Goal: Task Accomplishment & Management: Manage account settings

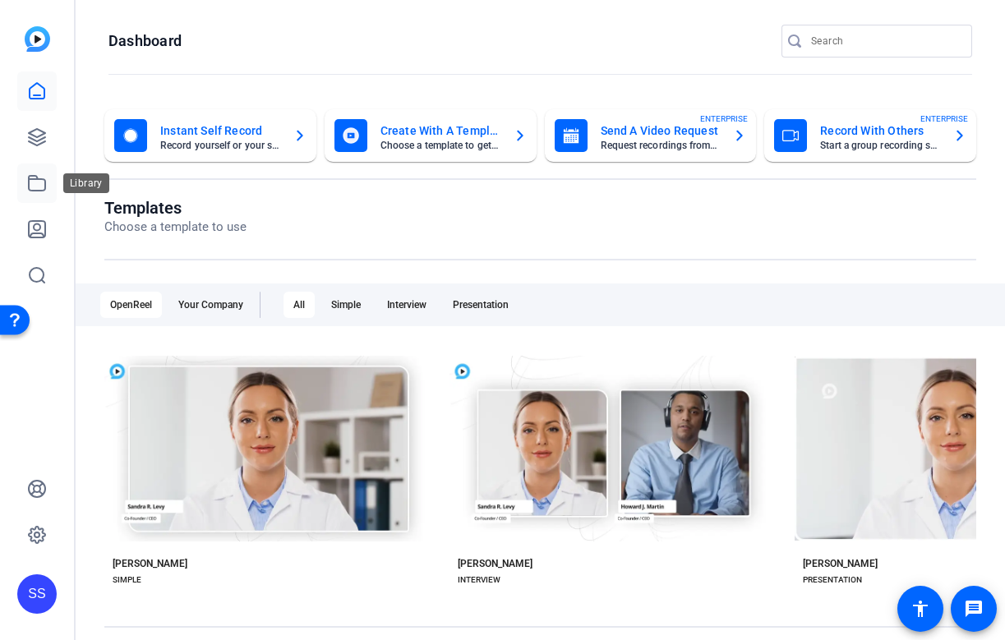
click at [51, 183] on link at bounding box center [36, 183] width 39 height 39
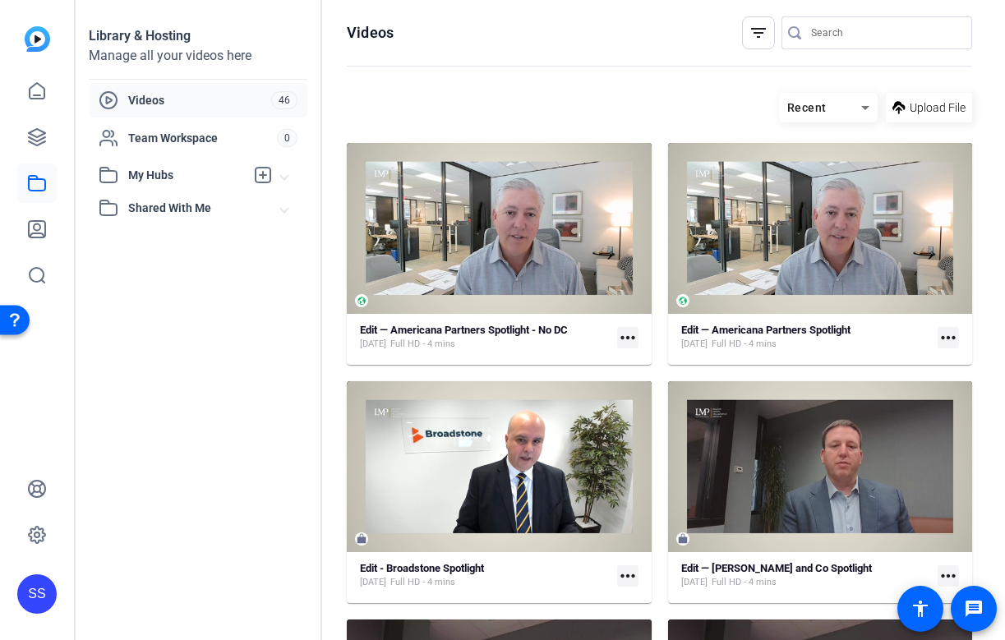
click at [36, 578] on div "SS" at bounding box center [36, 594] width 39 height 39
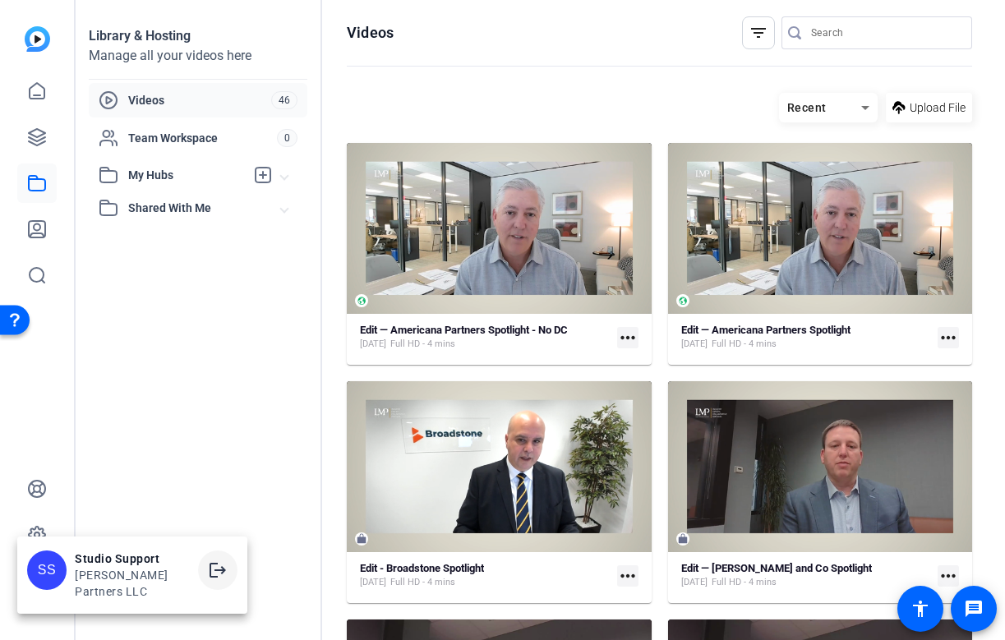
click at [213, 568] on mat-icon "logout" at bounding box center [218, 571] width 20 height 20
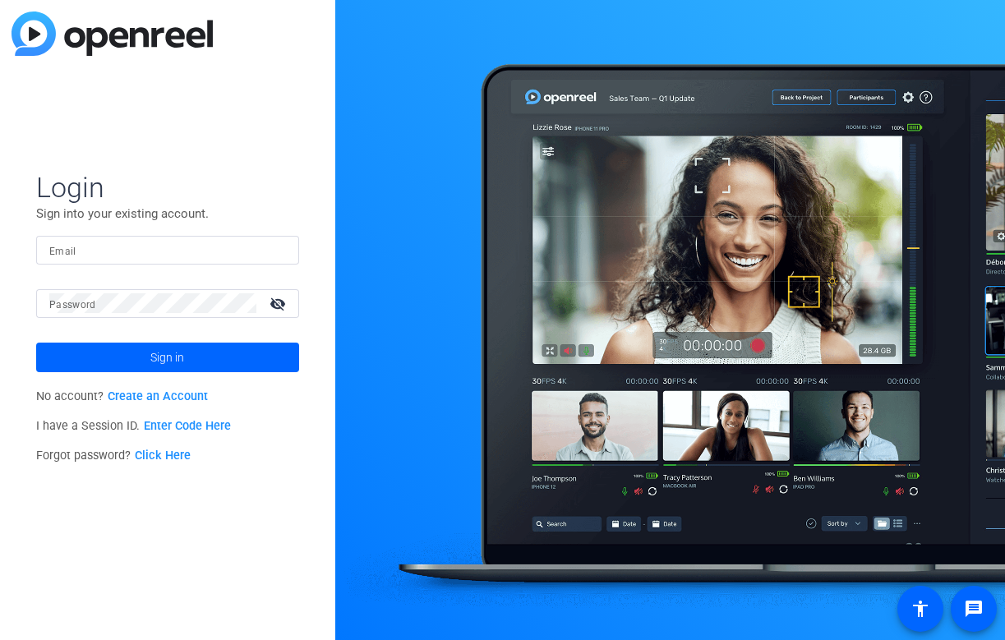
click at [225, 261] on div at bounding box center [167, 250] width 237 height 29
click at [272, 243] on img at bounding box center [272, 250] width 12 height 20
type input "studiosupport+3@openreel.com"
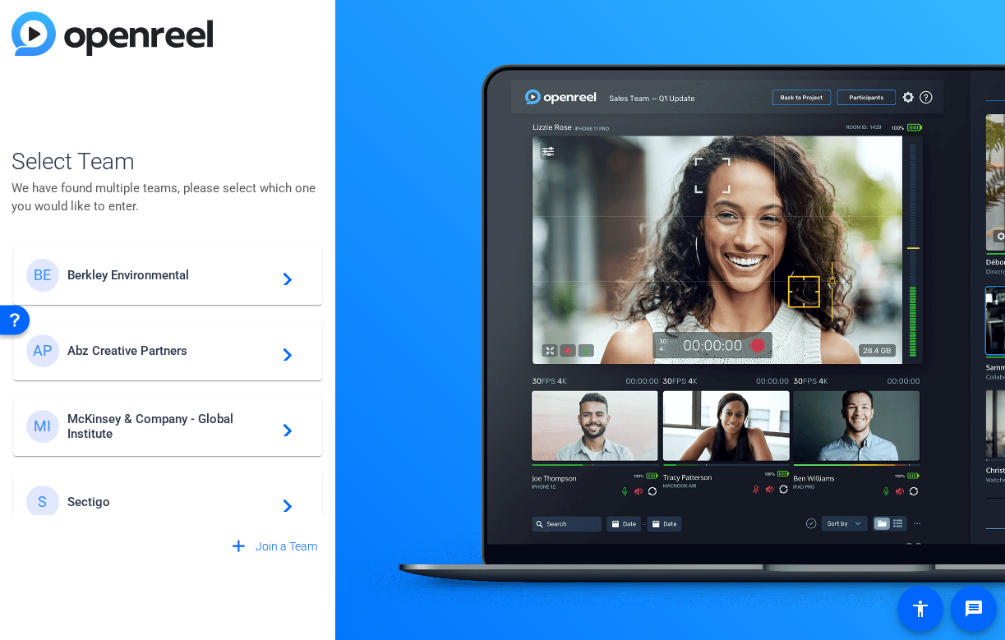
scroll to position [472, 0]
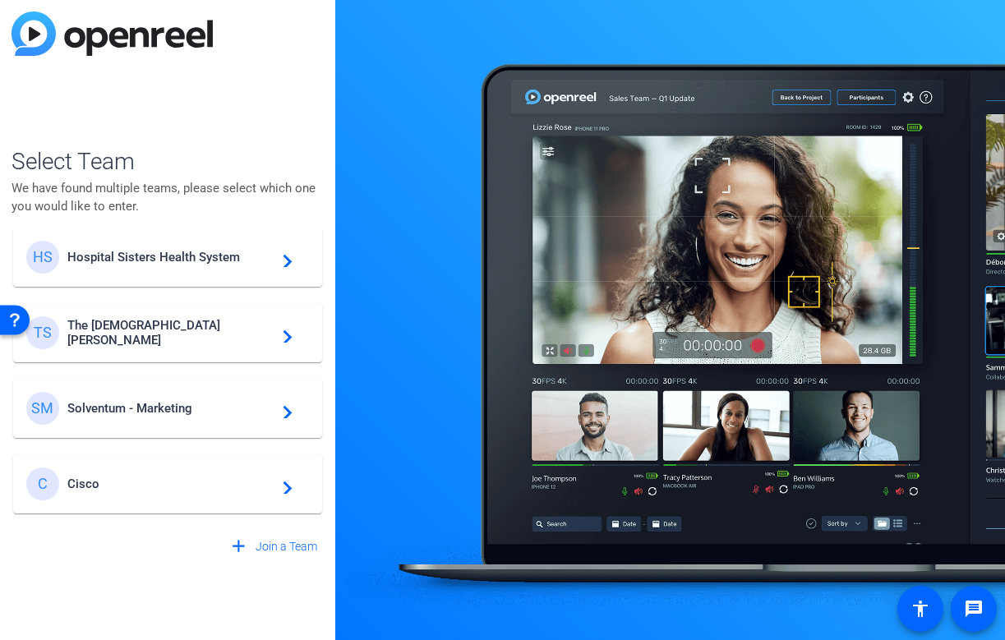
click at [177, 487] on span "Cisco" at bounding box center [170, 484] width 206 height 15
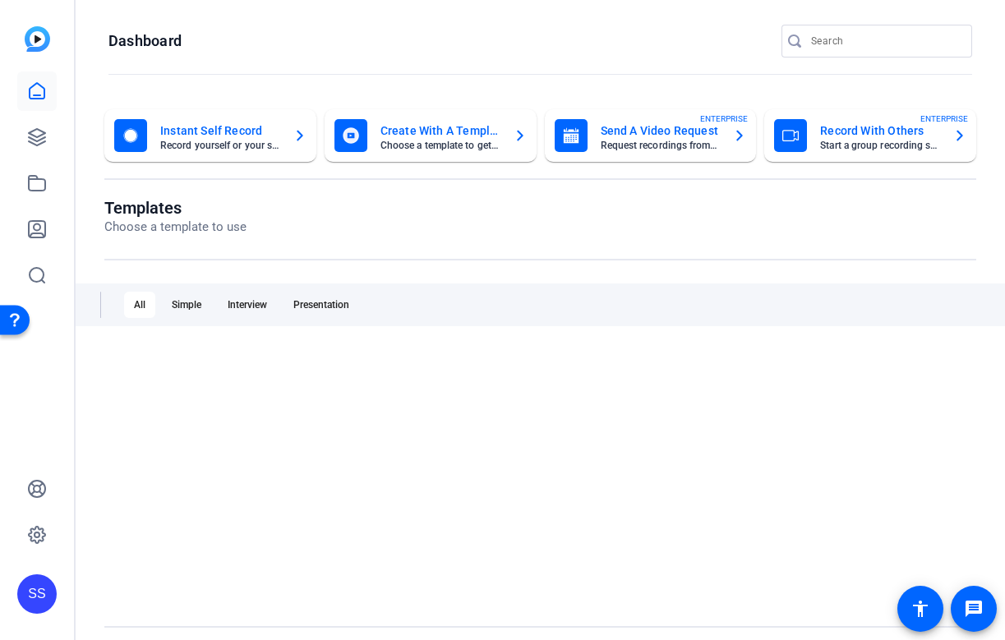
click at [170, 487] on div at bounding box center [540, 476] width 872 height 255
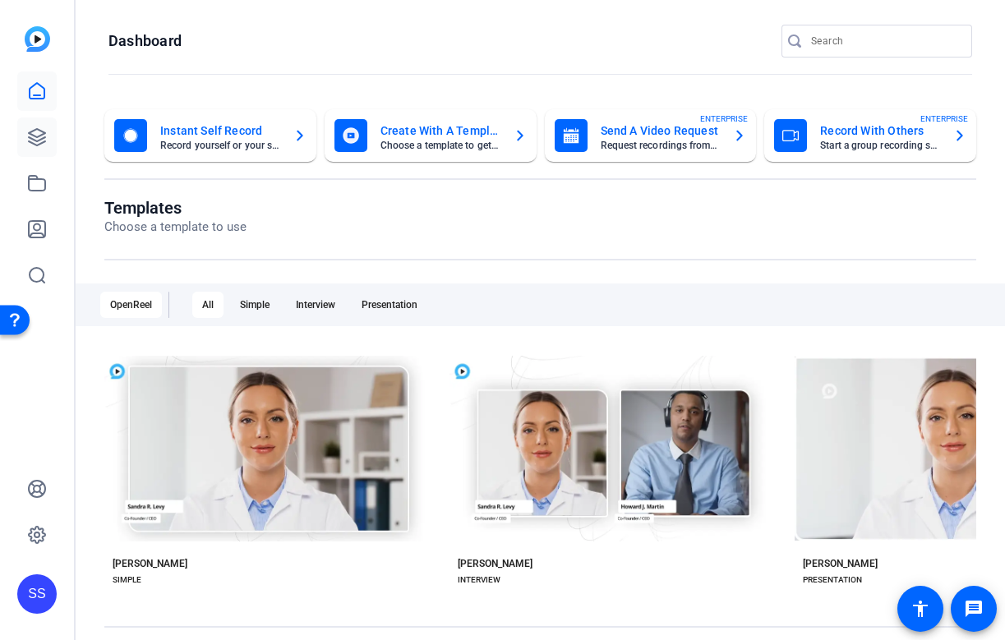
click at [37, 130] on icon at bounding box center [37, 137] width 20 height 20
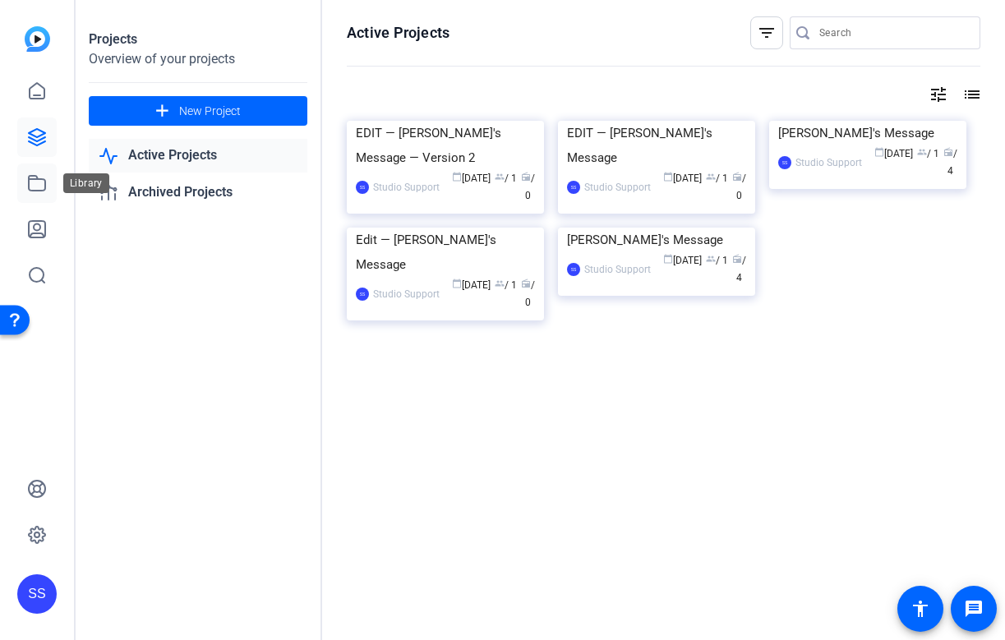
click at [34, 176] on icon at bounding box center [37, 183] width 16 height 15
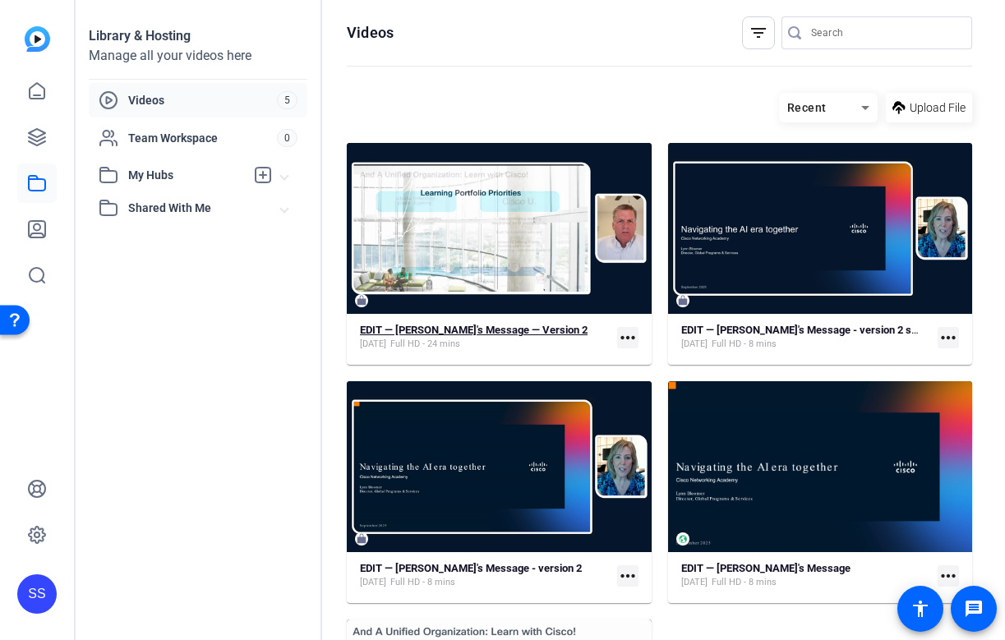
click at [503, 327] on strong "EDIT — Dave's Message — Version 2" at bounding box center [474, 330] width 228 height 12
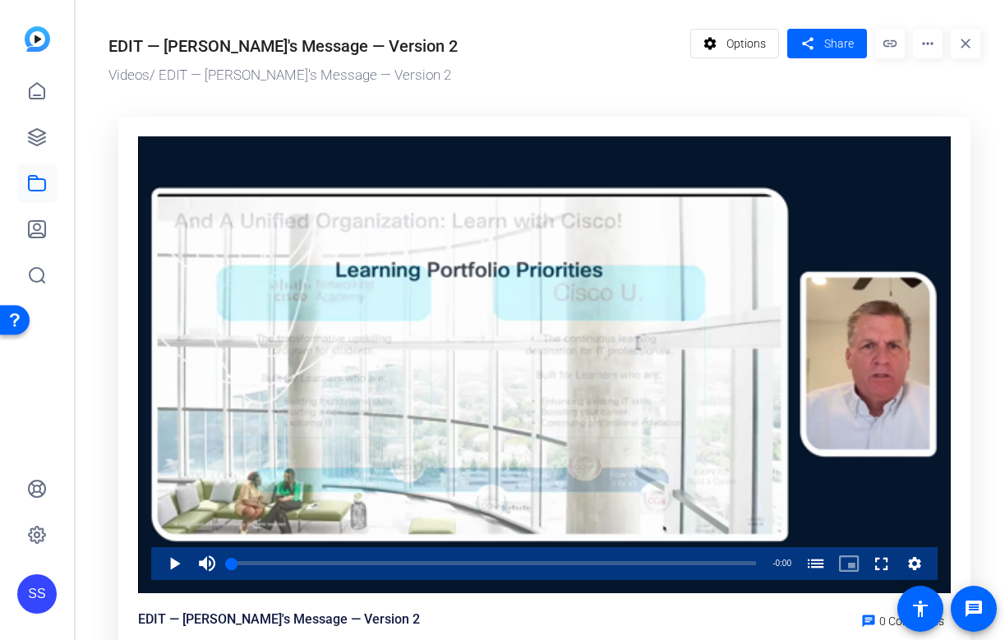
click at [920, 45] on mat-icon "more_horiz" at bounding box center [928, 44] width 30 height 30
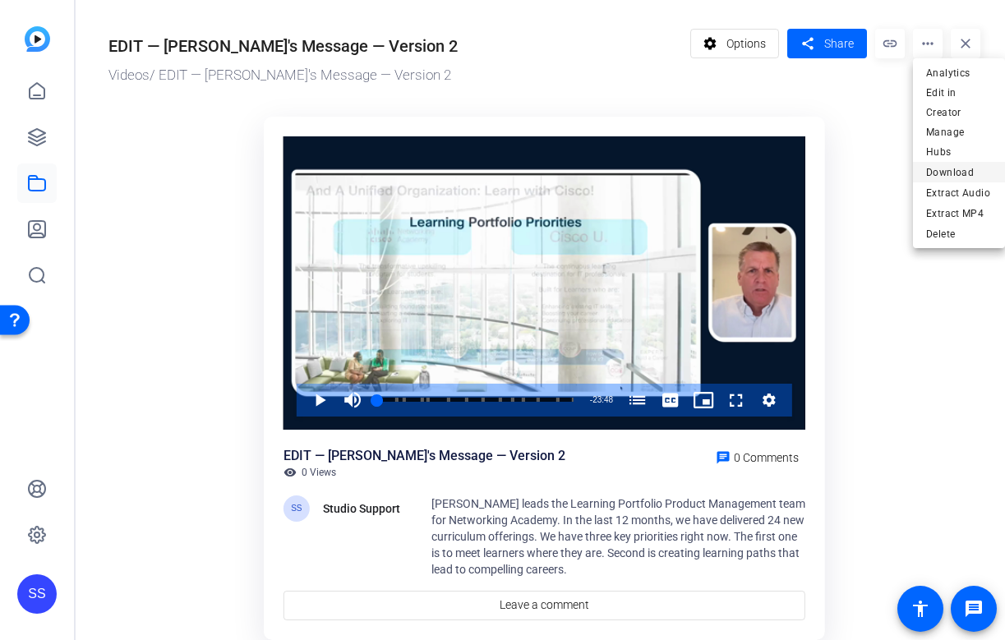
click at [946, 163] on span "Download" at bounding box center [959, 173] width 66 height 20
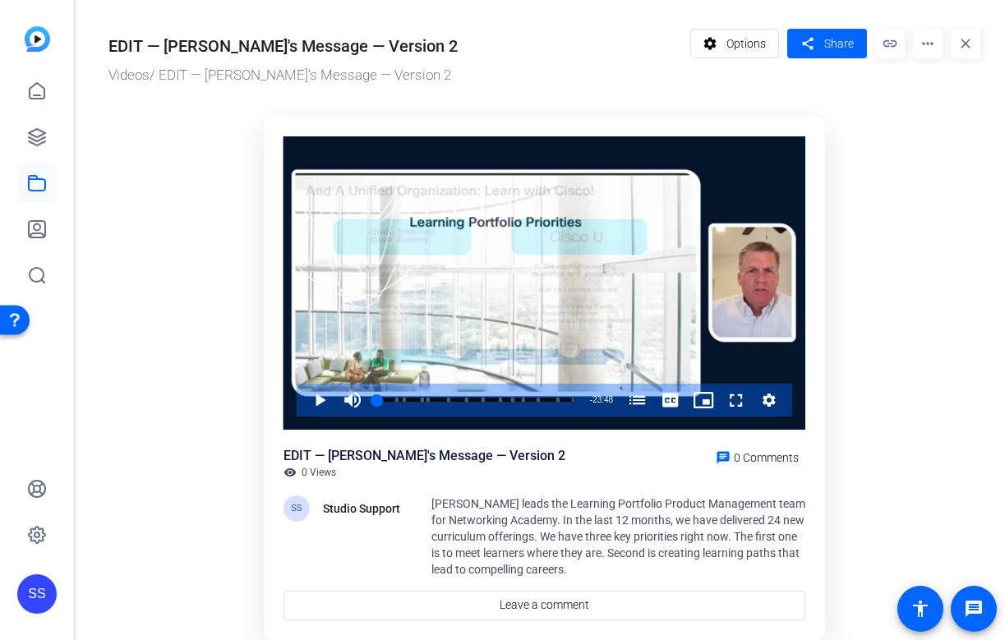
click at [880, 136] on ktd-grid "Video Player is loading. Play Video Play Mute Current Time 0:00 / Duration 23:4…" at bounding box center [545, 382] width 872 height 551
click at [22, 584] on div "SS" at bounding box center [36, 594] width 39 height 39
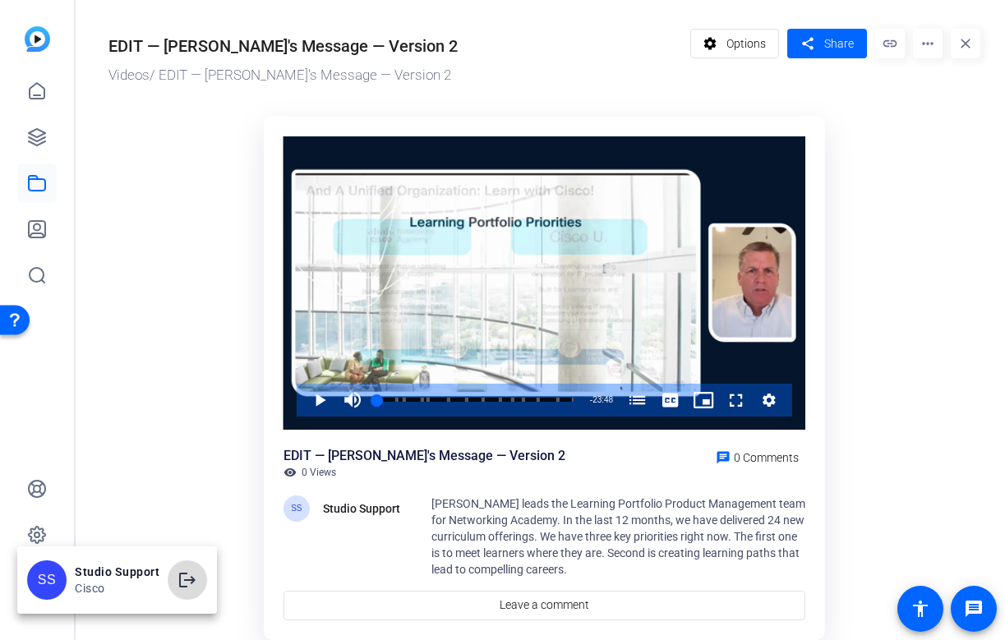
click at [194, 574] on mat-icon "logout" at bounding box center [188, 581] width 20 height 20
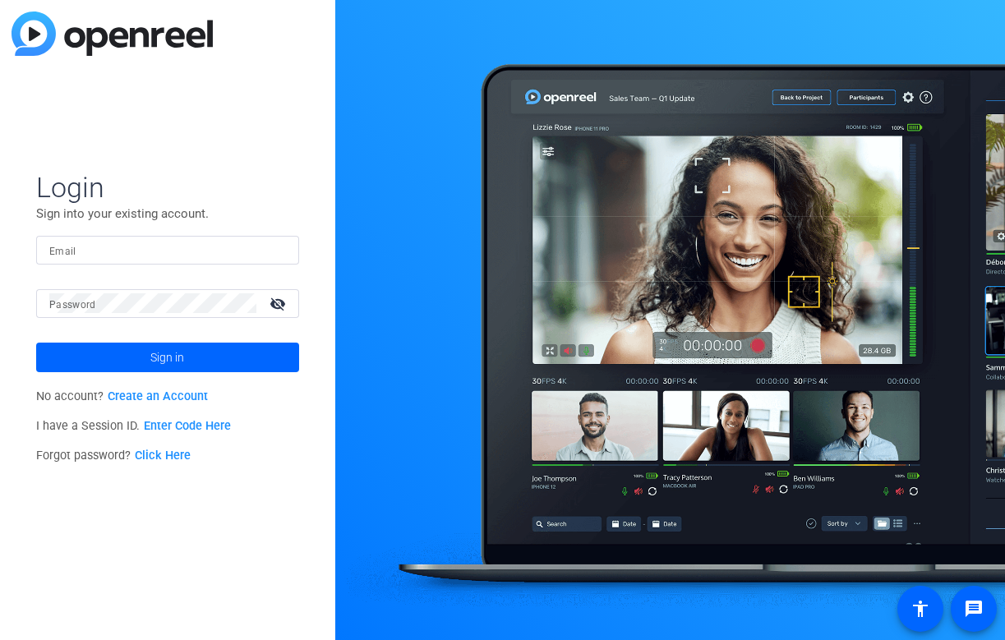
click at [201, 249] on input "Email" at bounding box center [167, 250] width 237 height 20
click at [275, 250] on img at bounding box center [272, 250] width 12 height 20
type input "[EMAIL_ADDRESS][DOMAIN_NAME]"
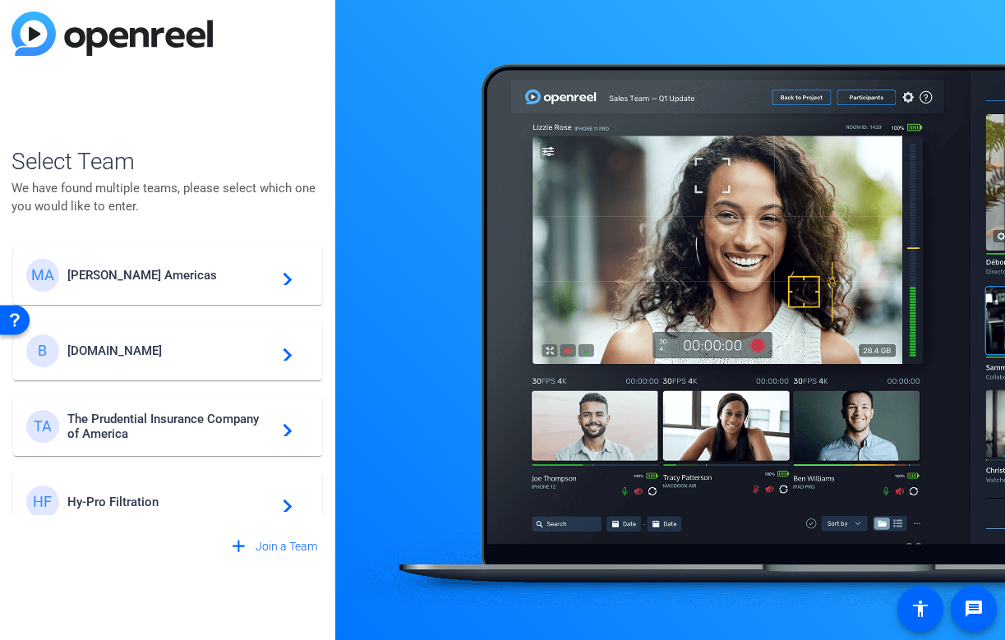
click at [169, 290] on div "MA [PERSON_NAME] Americas navigate_next" at bounding box center [167, 275] width 283 height 33
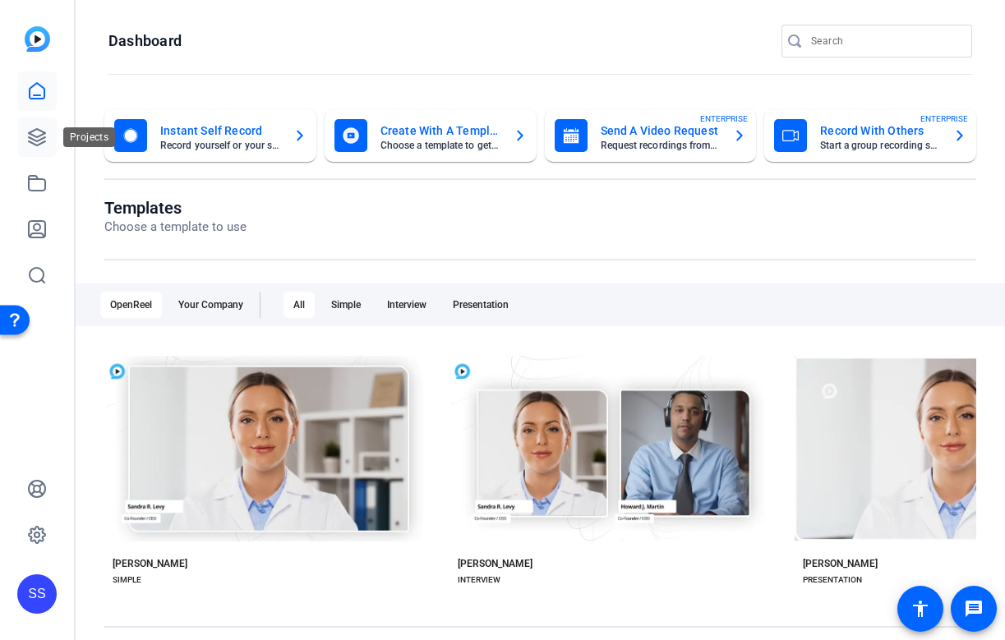
click at [43, 132] on icon at bounding box center [37, 137] width 16 height 16
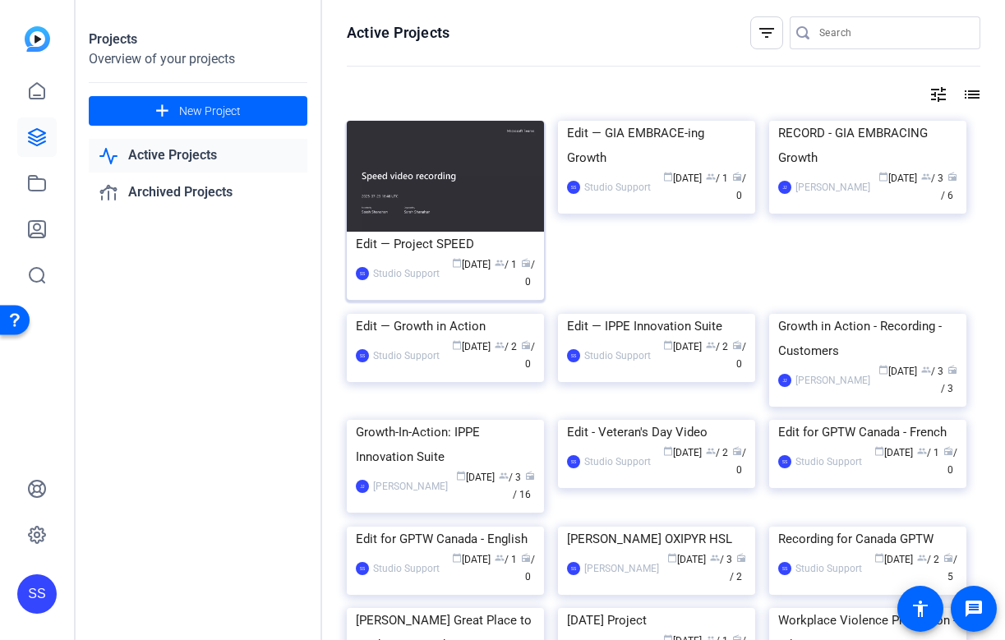
click at [432, 245] on div "Edit — Project SPEED" at bounding box center [445, 244] width 179 height 25
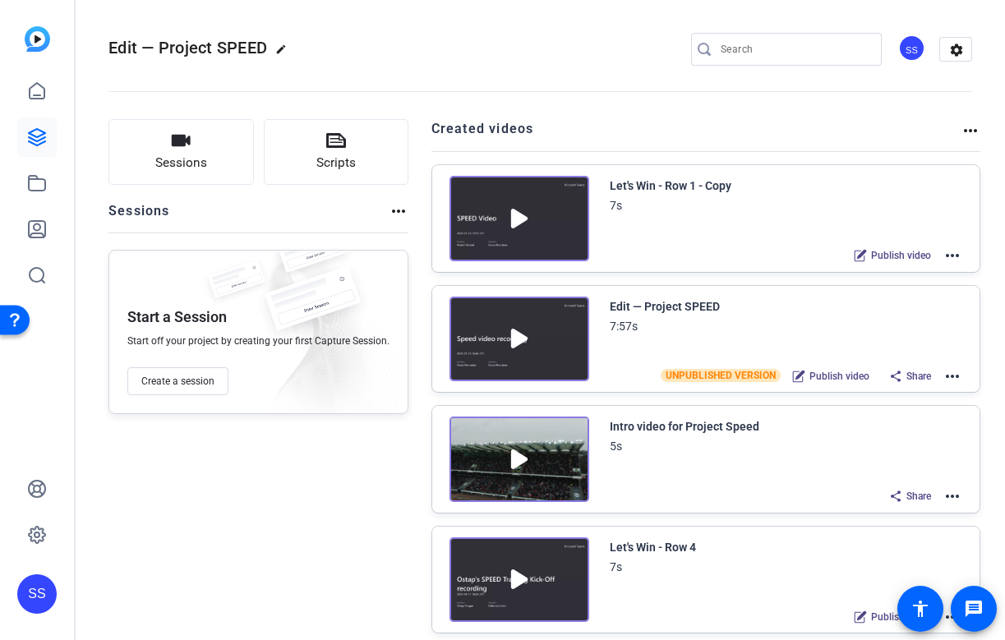
click at [956, 259] on mat-icon "more_horiz" at bounding box center [953, 256] width 20 height 20
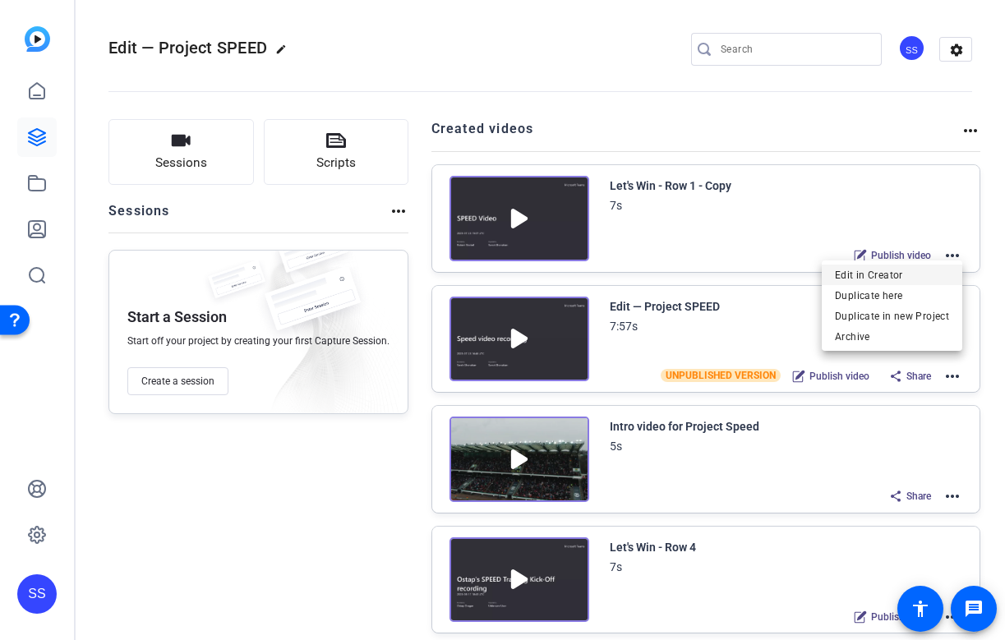
click at [911, 276] on span "Edit in Creator" at bounding box center [892, 276] width 114 height 20
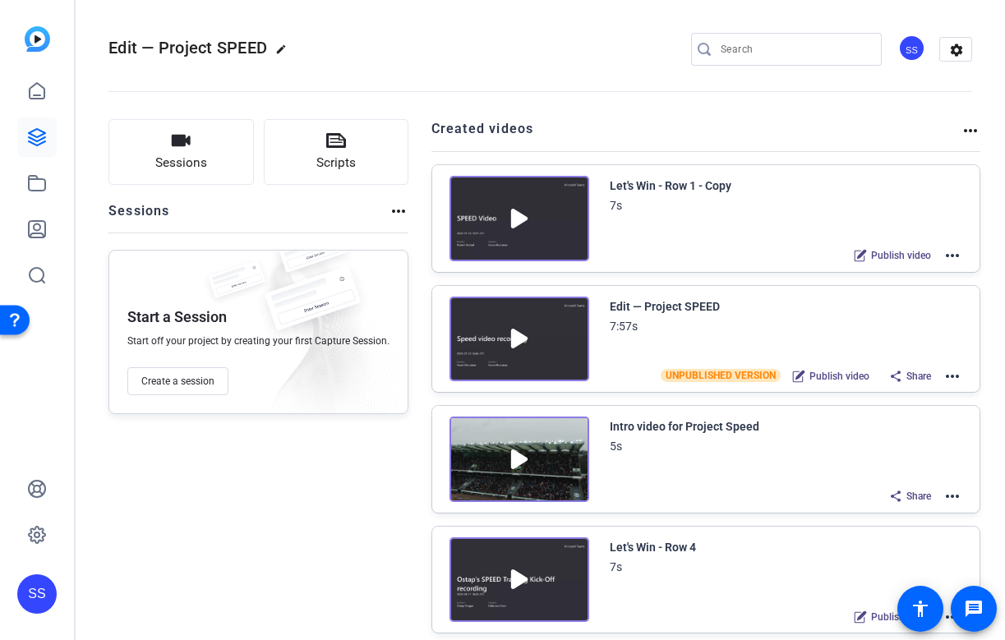
click at [954, 377] on mat-icon "more_horiz" at bounding box center [953, 377] width 20 height 20
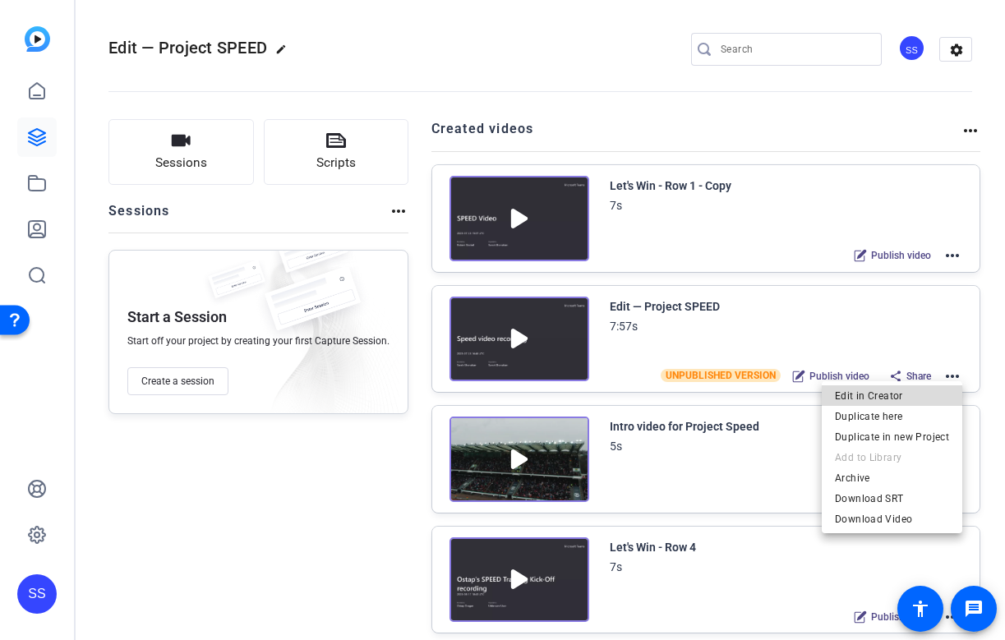
click at [914, 389] on span "Edit in Creator" at bounding box center [892, 396] width 114 height 20
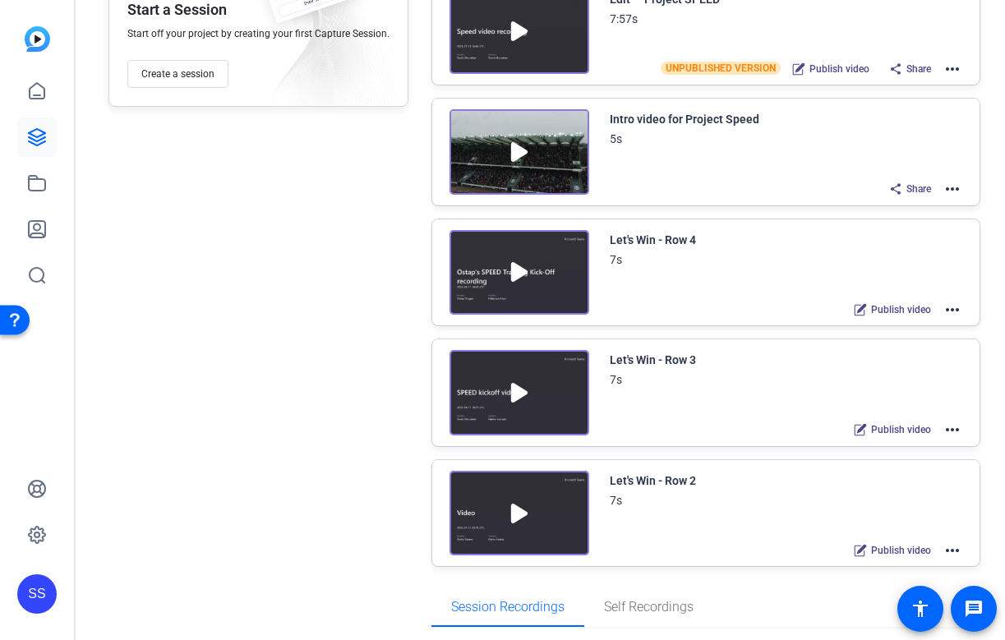
scroll to position [321, 0]
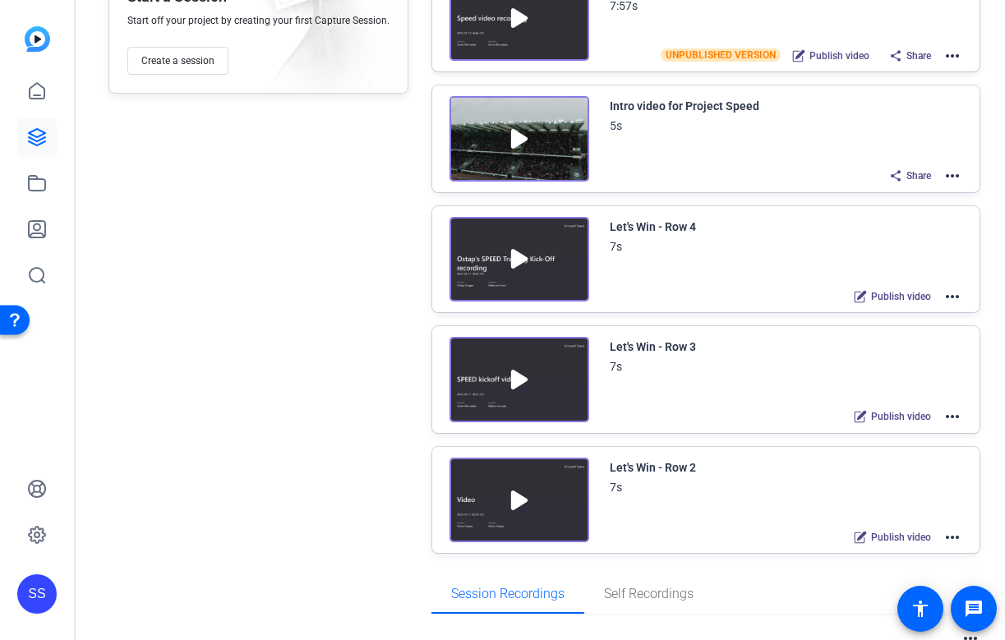
click at [952, 533] on mat-icon "more_horiz" at bounding box center [953, 538] width 20 height 20
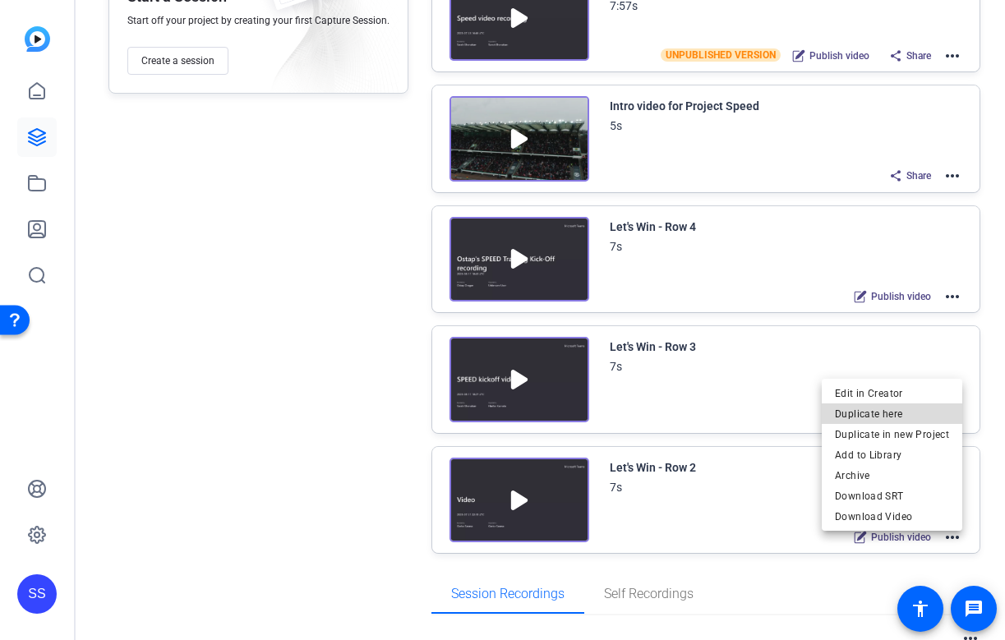
click at [929, 412] on span "Duplicate here" at bounding box center [892, 414] width 114 height 20
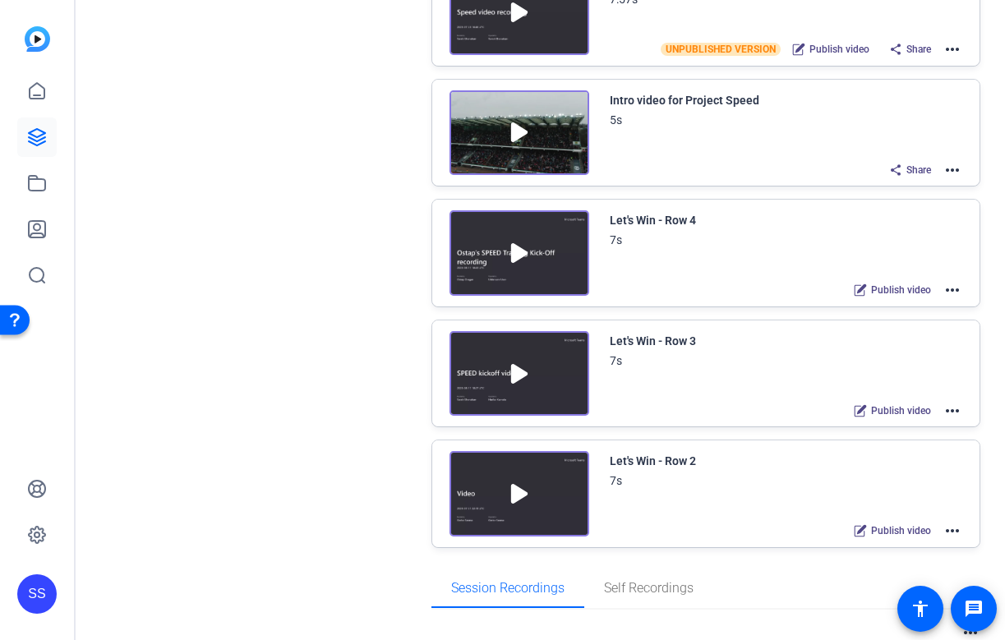
scroll to position [556, 0]
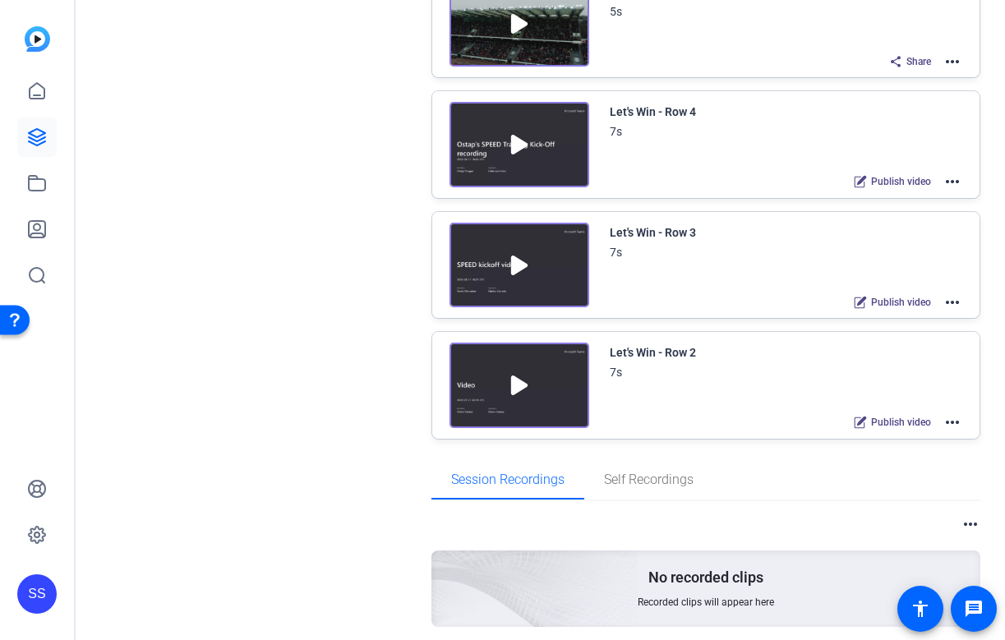
click at [956, 421] on mat-icon "more_horiz" at bounding box center [953, 423] width 20 height 20
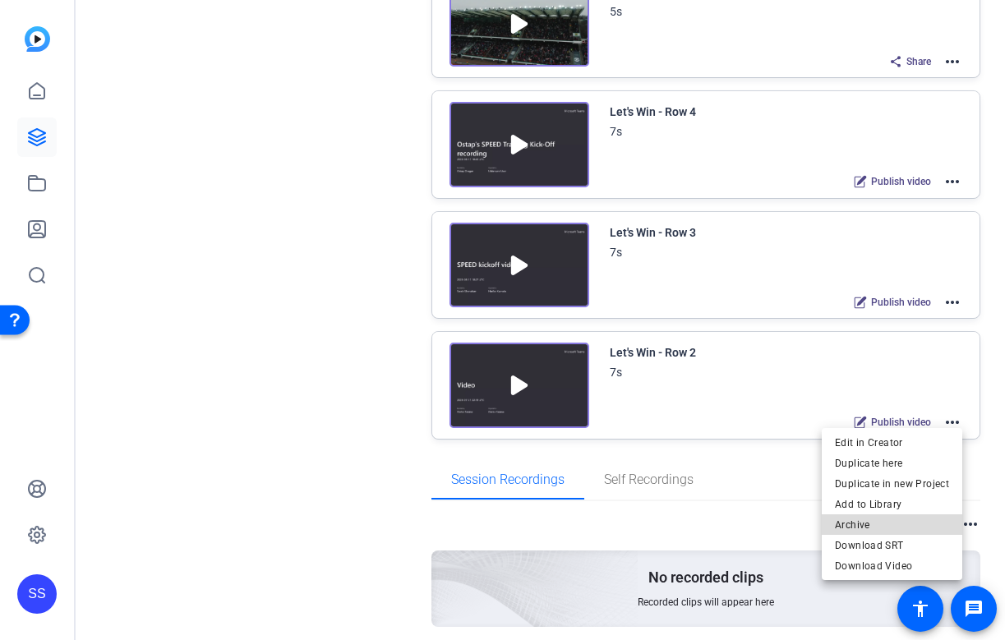
click at [926, 523] on span "Archive" at bounding box center [892, 525] width 114 height 20
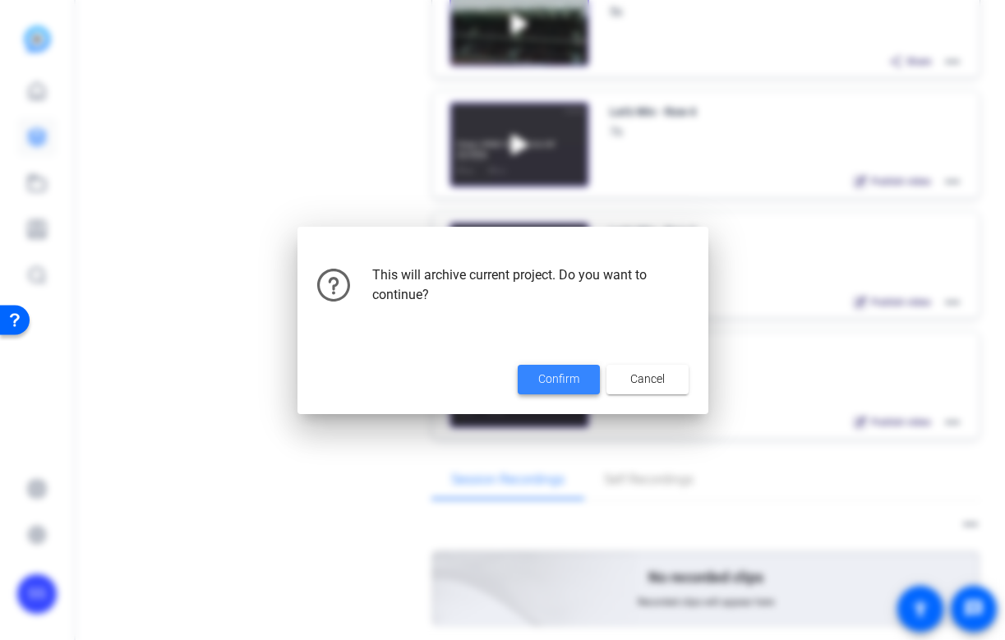
click at [543, 388] on span at bounding box center [559, 379] width 82 height 39
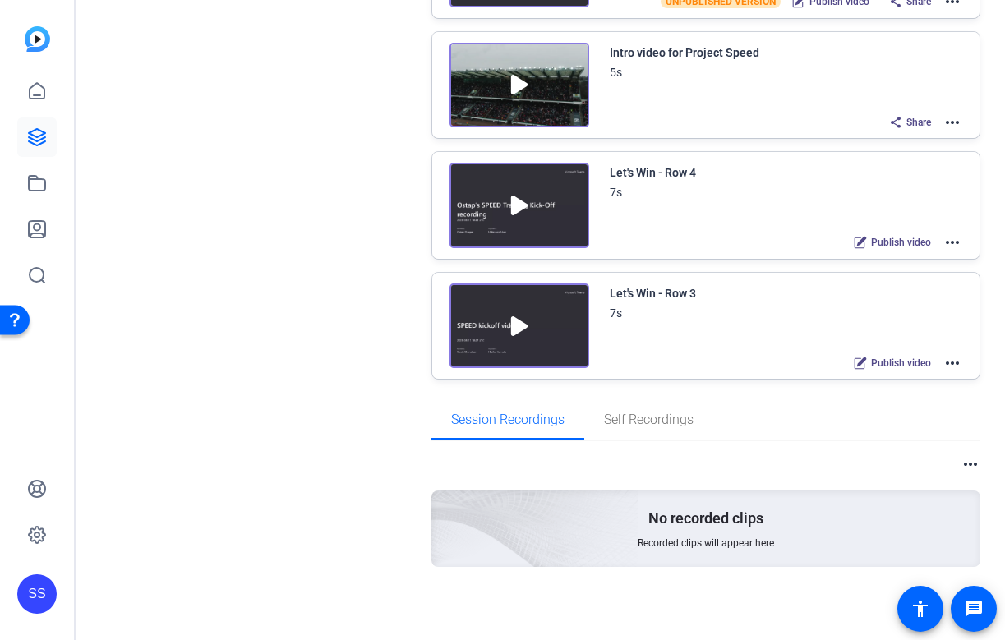
scroll to position [0, 0]
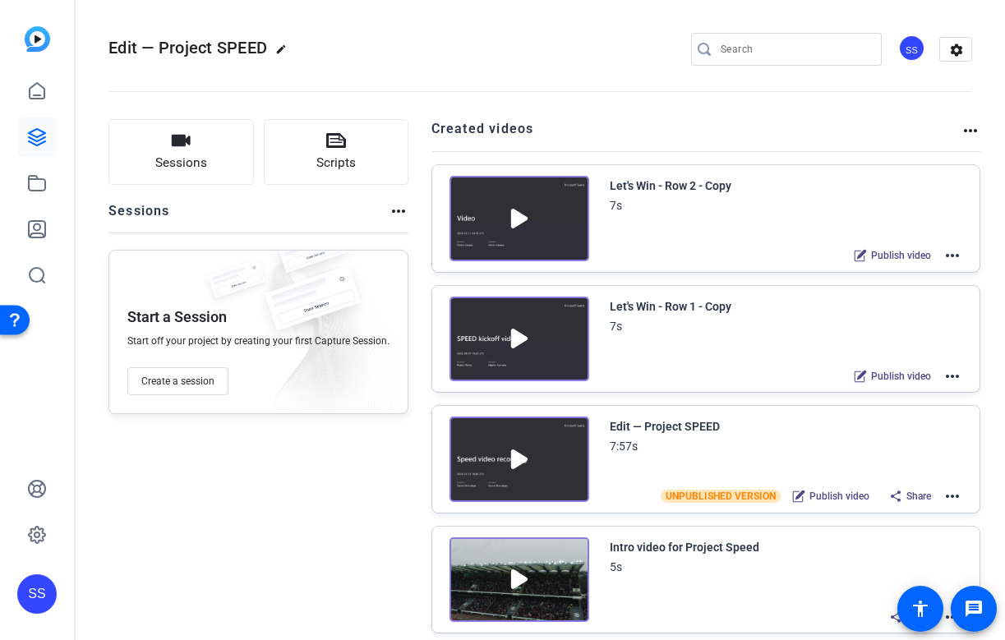
click at [953, 258] on mat-icon "more_horiz" at bounding box center [953, 256] width 20 height 20
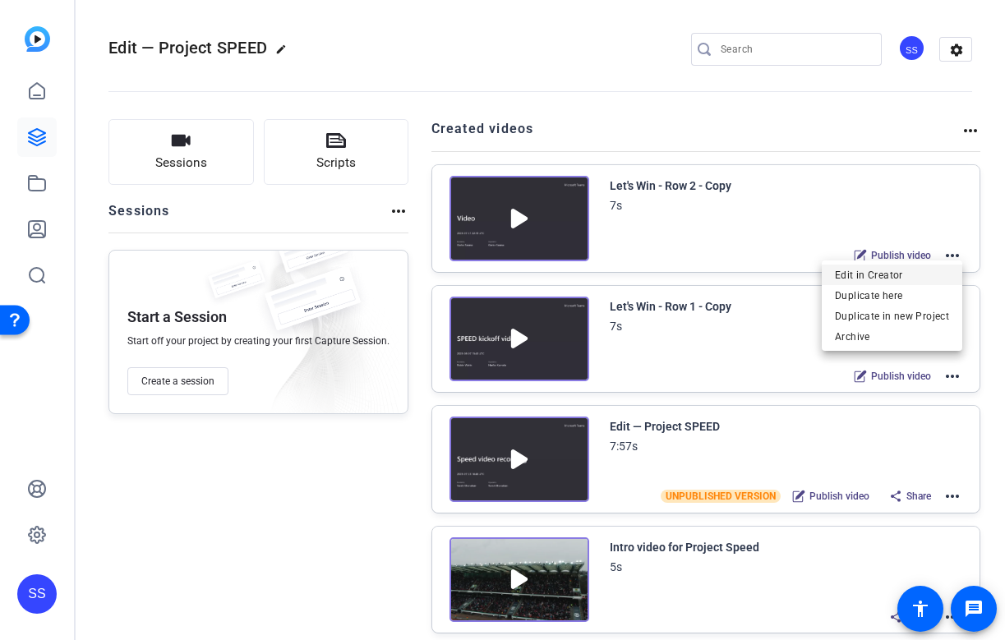
click at [915, 284] on span "Edit in Creator" at bounding box center [892, 276] width 114 height 20
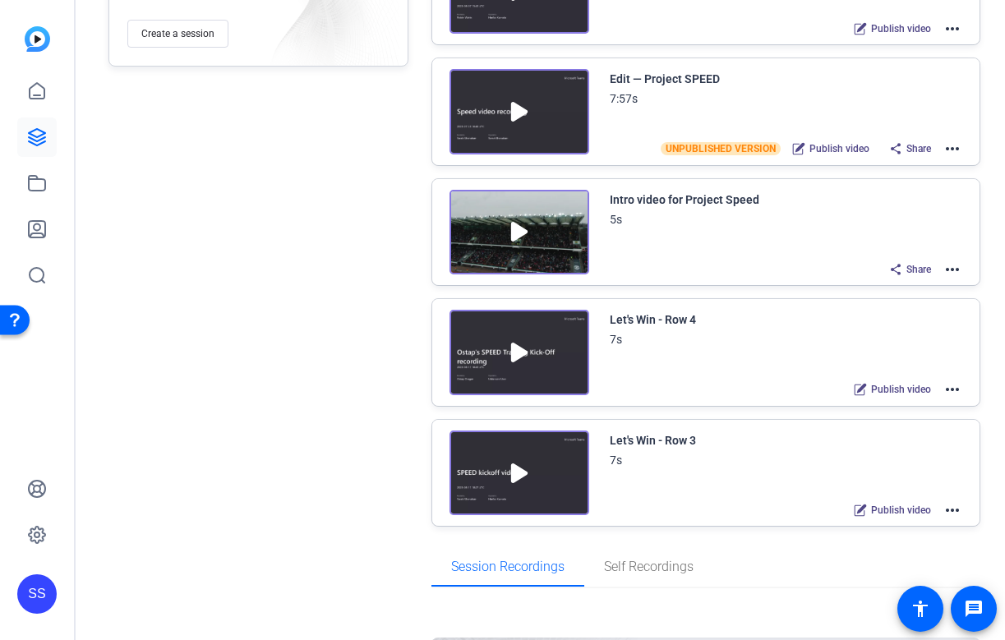
scroll to position [367, 0]
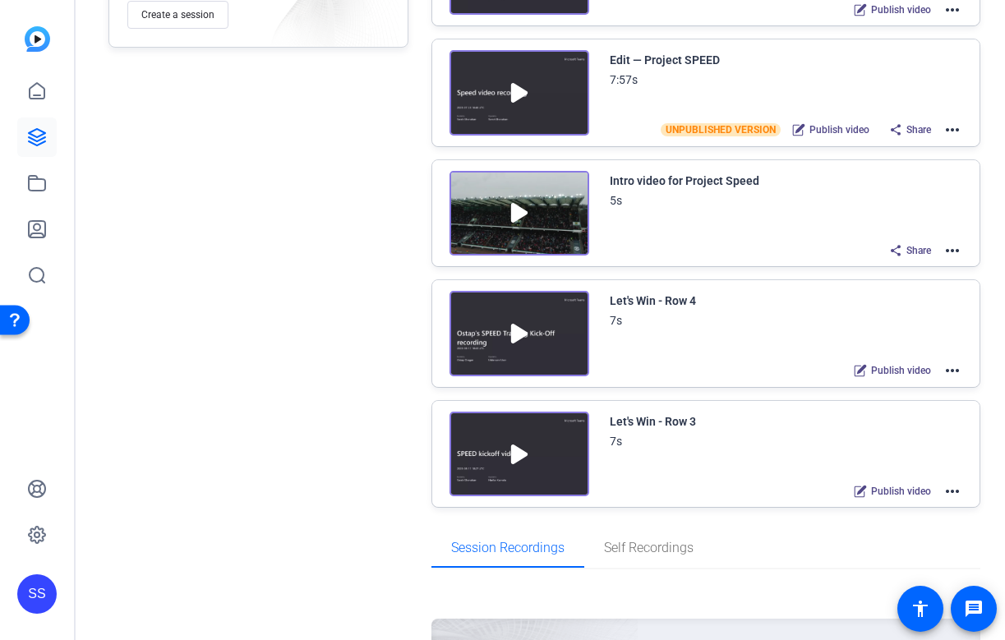
click at [957, 369] on mat-icon "more_horiz" at bounding box center [953, 371] width 20 height 20
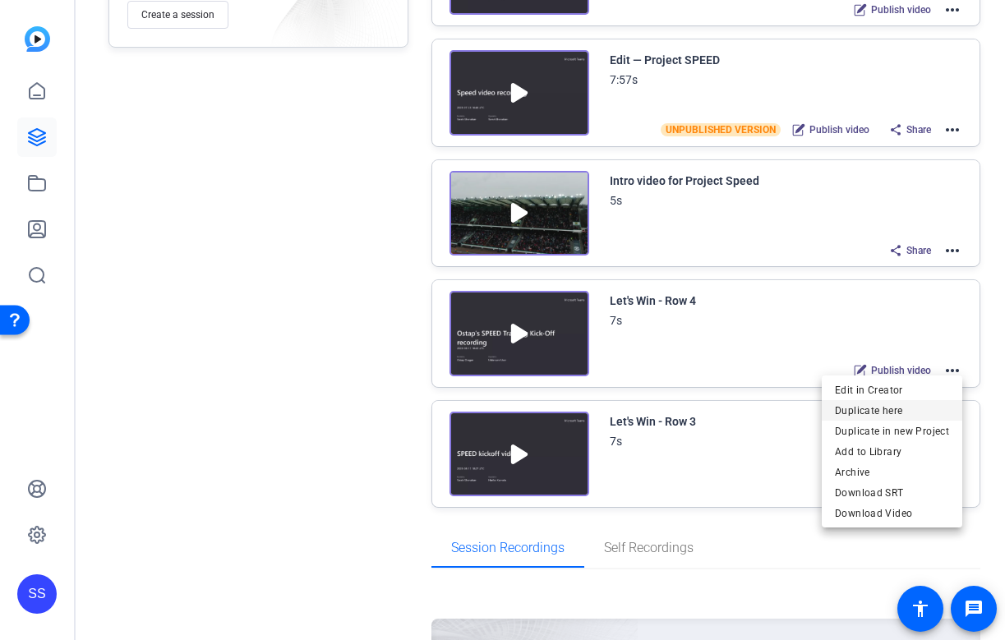
click at [911, 403] on span "Duplicate here" at bounding box center [892, 411] width 114 height 20
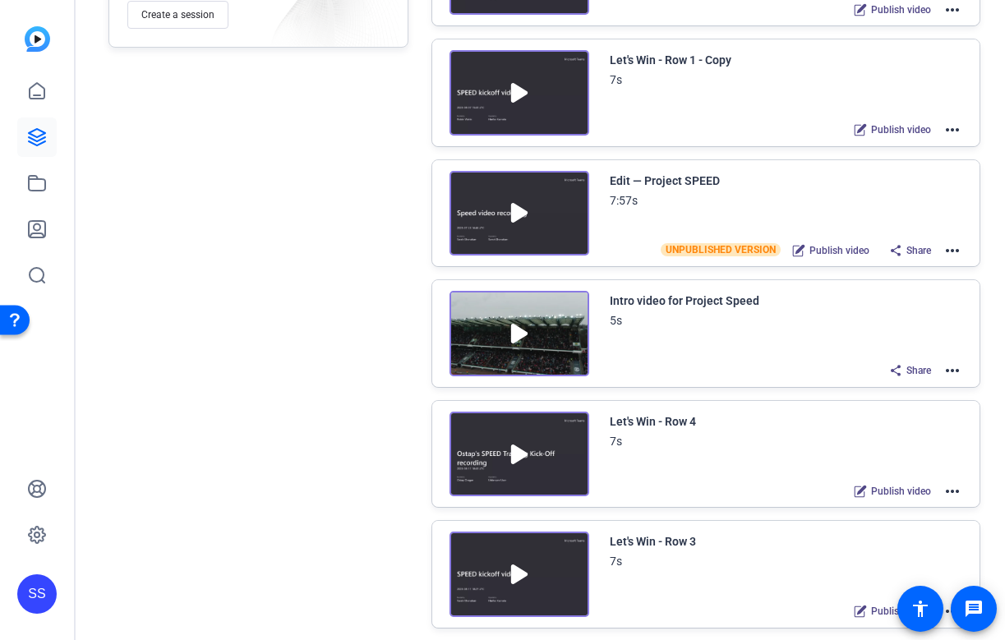
click at [956, 492] on mat-icon "more_horiz" at bounding box center [953, 492] width 20 height 20
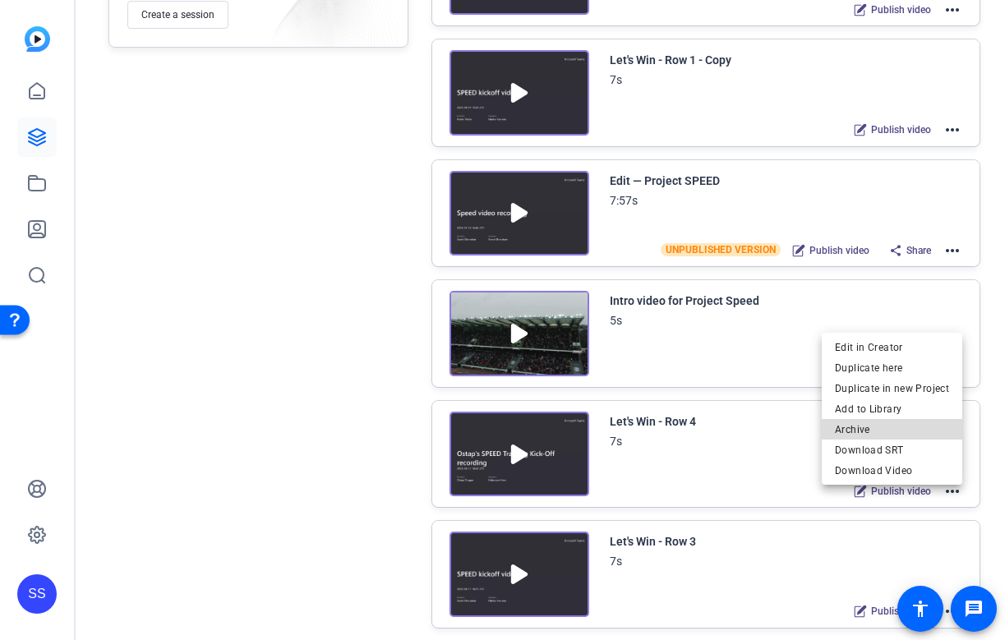
click at [894, 427] on span "Archive" at bounding box center [892, 429] width 114 height 20
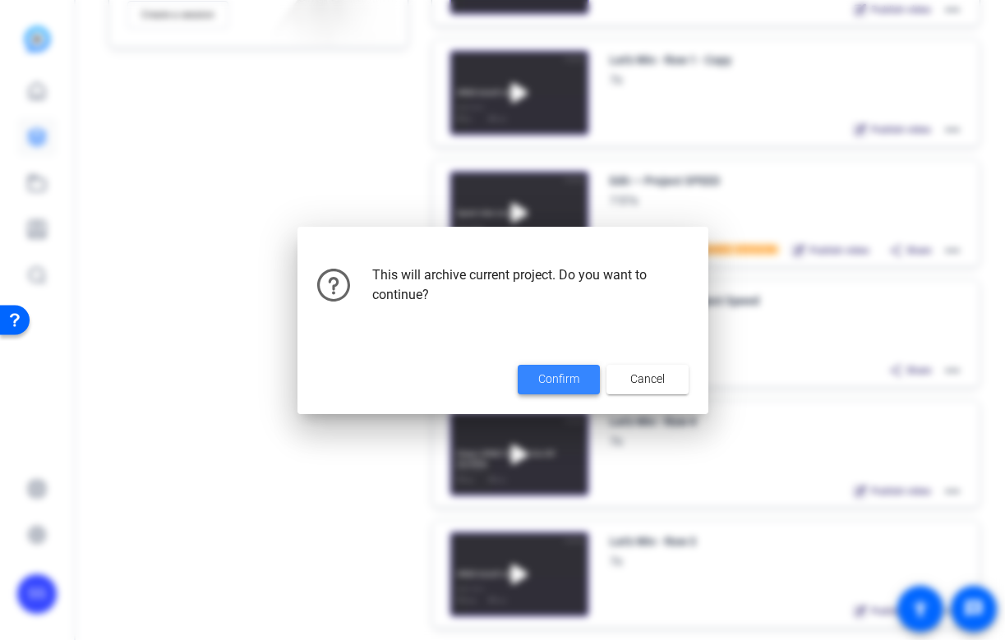
click at [569, 380] on span "Confirm" at bounding box center [558, 379] width 41 height 17
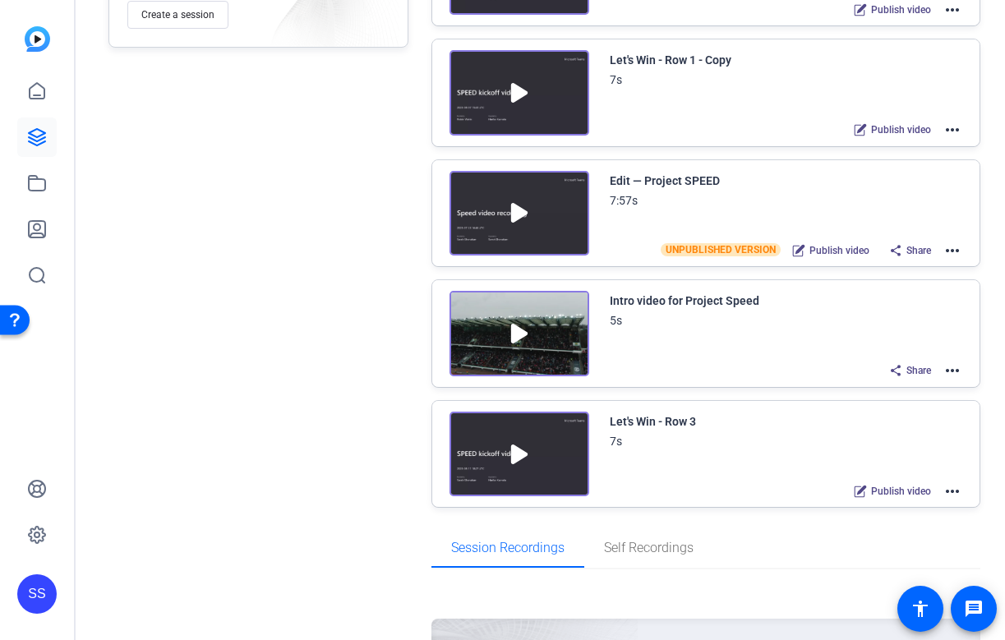
scroll to position [0, 0]
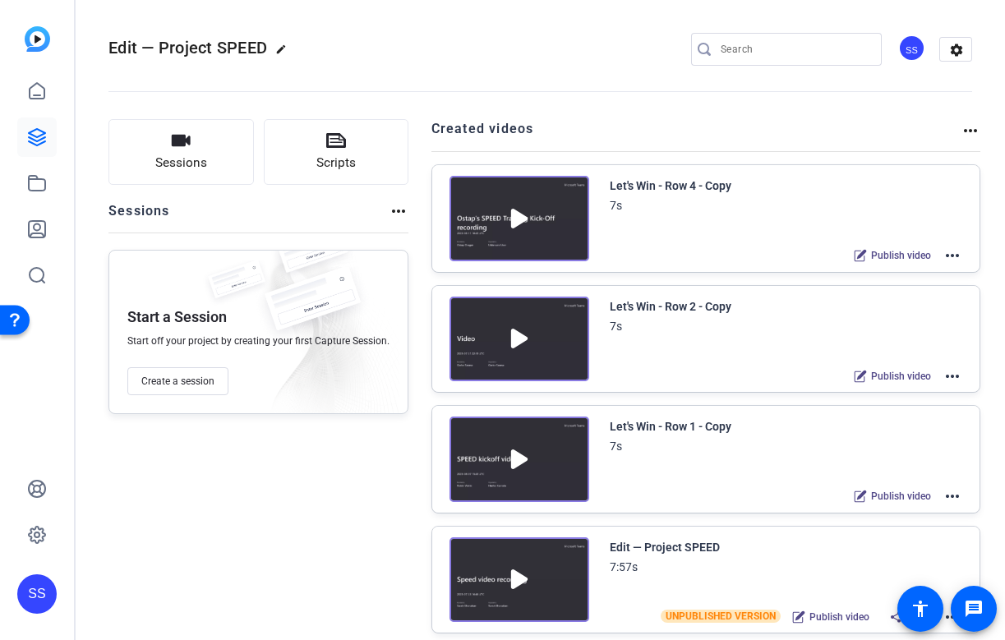
click at [947, 257] on mat-icon "more_horiz" at bounding box center [953, 256] width 20 height 20
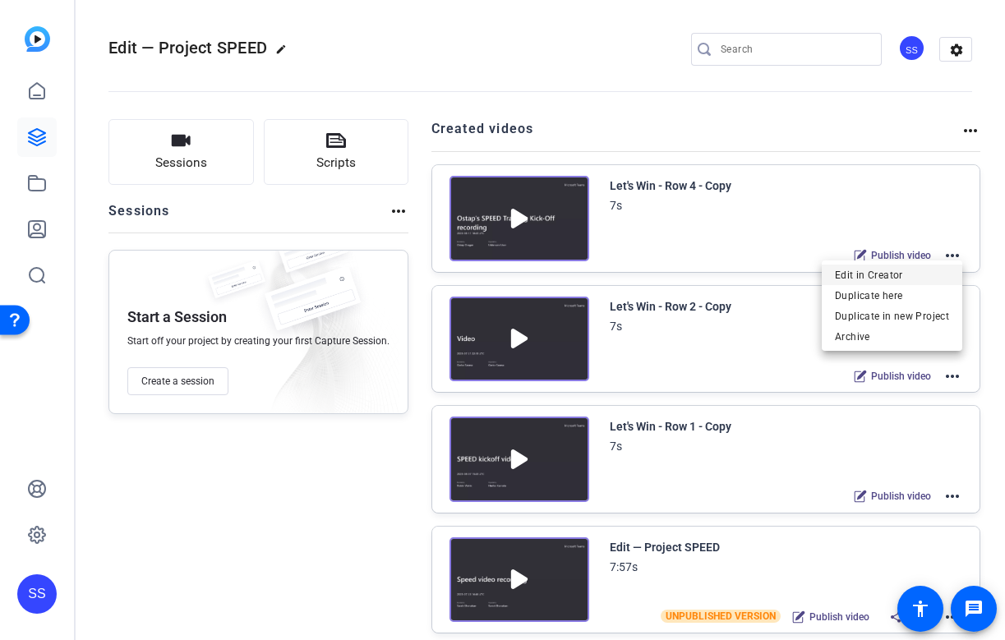
click at [917, 275] on span "Edit in Creator" at bounding box center [892, 276] width 114 height 20
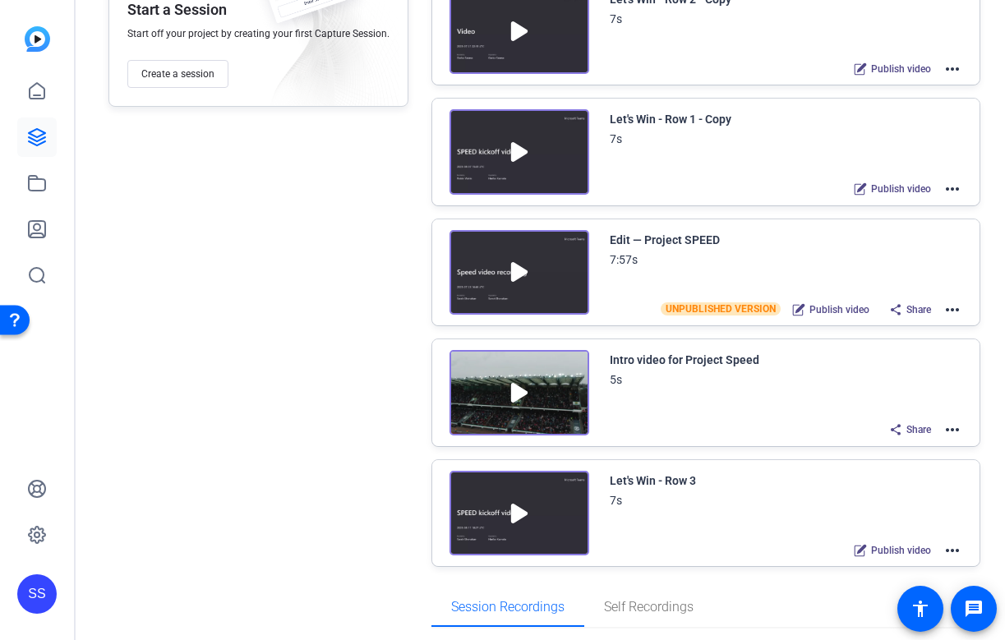
scroll to position [308, 0]
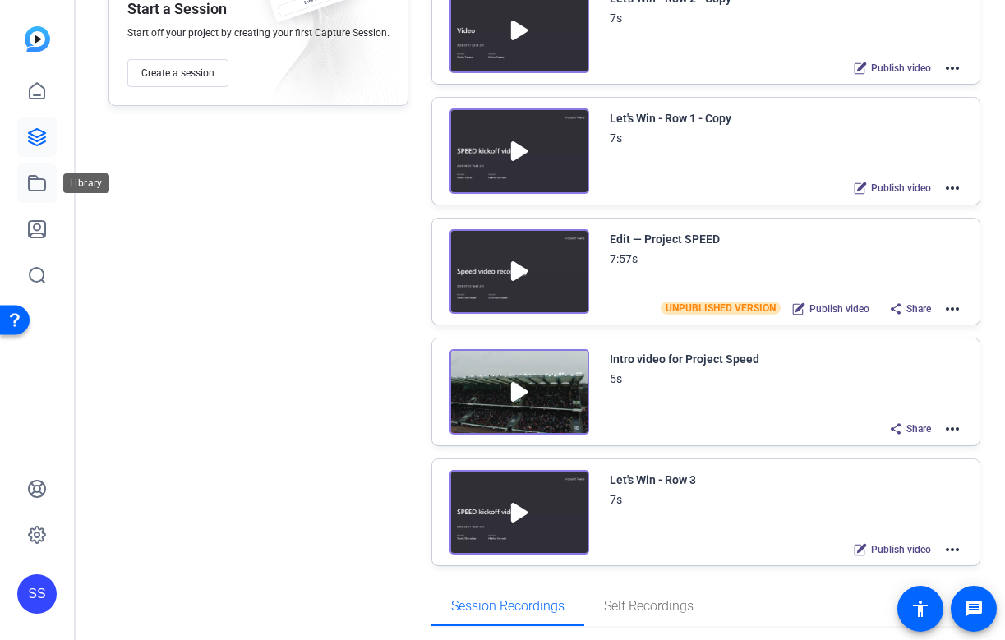
click at [46, 182] on icon at bounding box center [37, 183] width 20 height 20
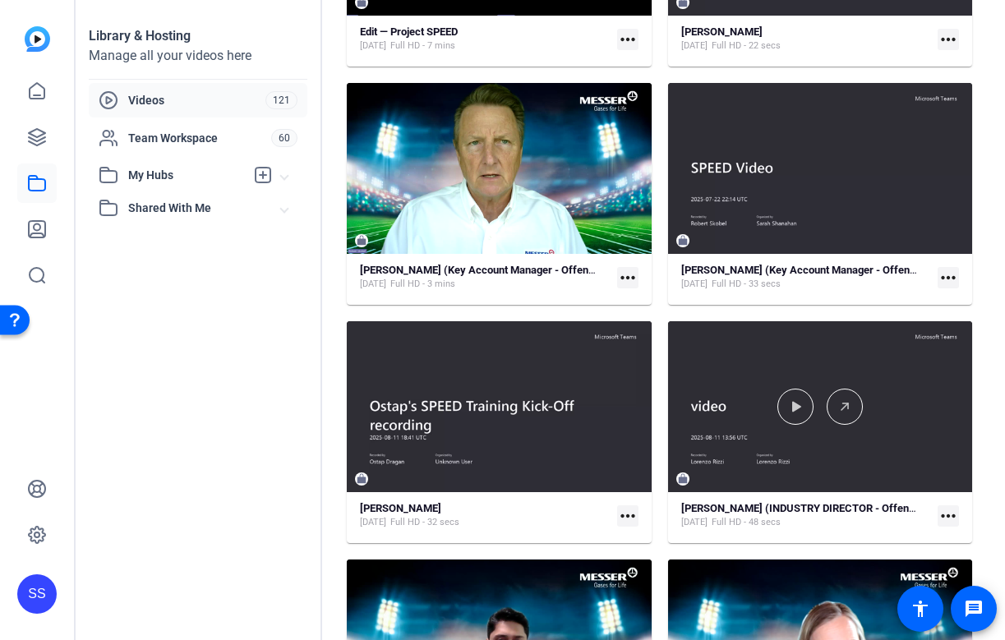
scroll to position [788, 0]
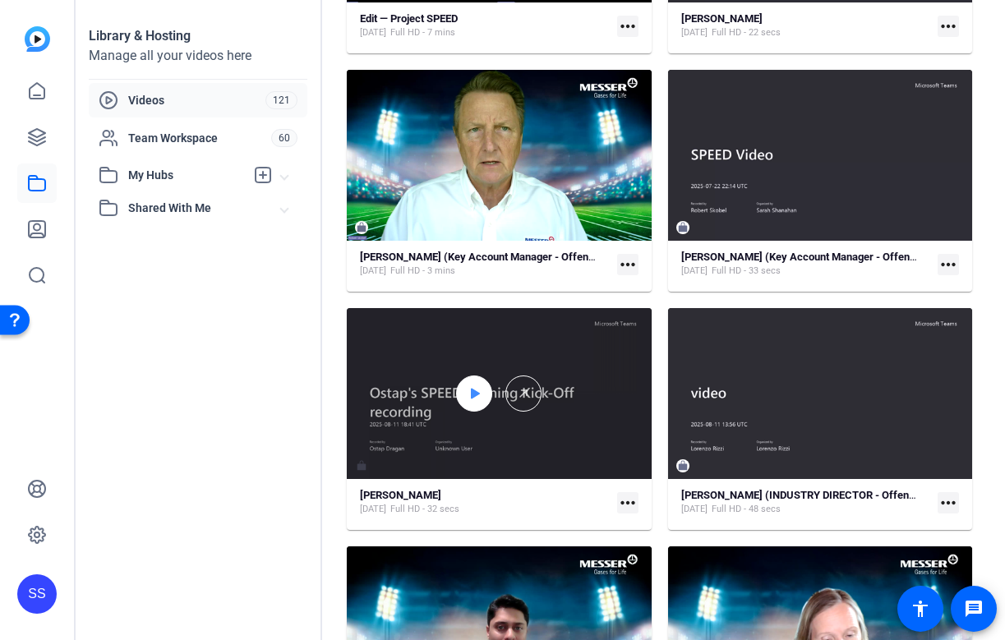
click at [487, 395] on div at bounding box center [474, 394] width 36 height 36
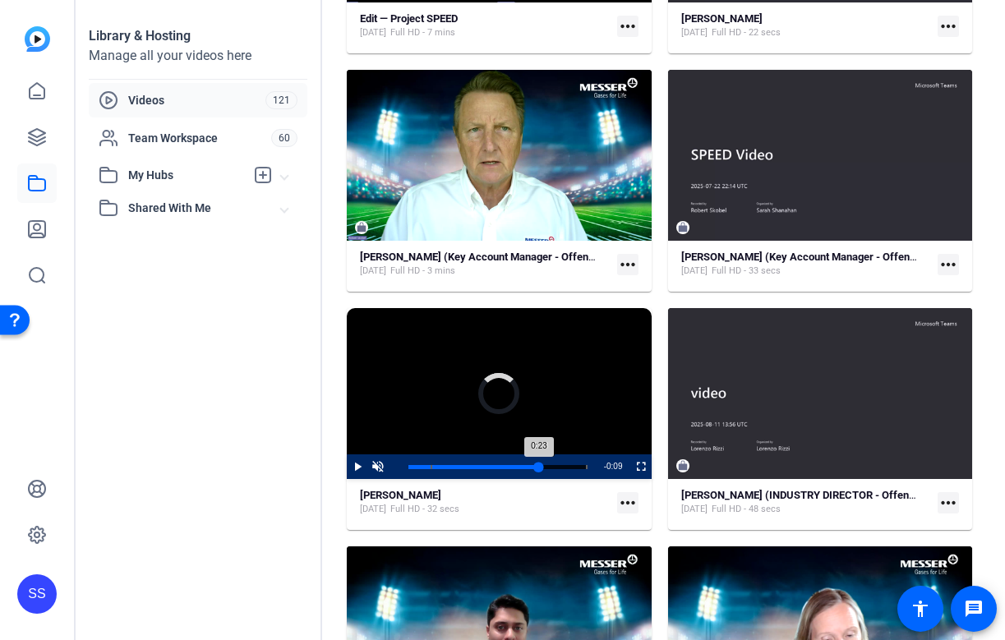
click at [538, 469] on div "Loaded : 0.00% 0:23 0:23 [DOMAIN_NAME]: New Speed (00:04)" at bounding box center [498, 467] width 196 height 25
click at [379, 467] on span "Video Player" at bounding box center [377, 467] width 21 height 0
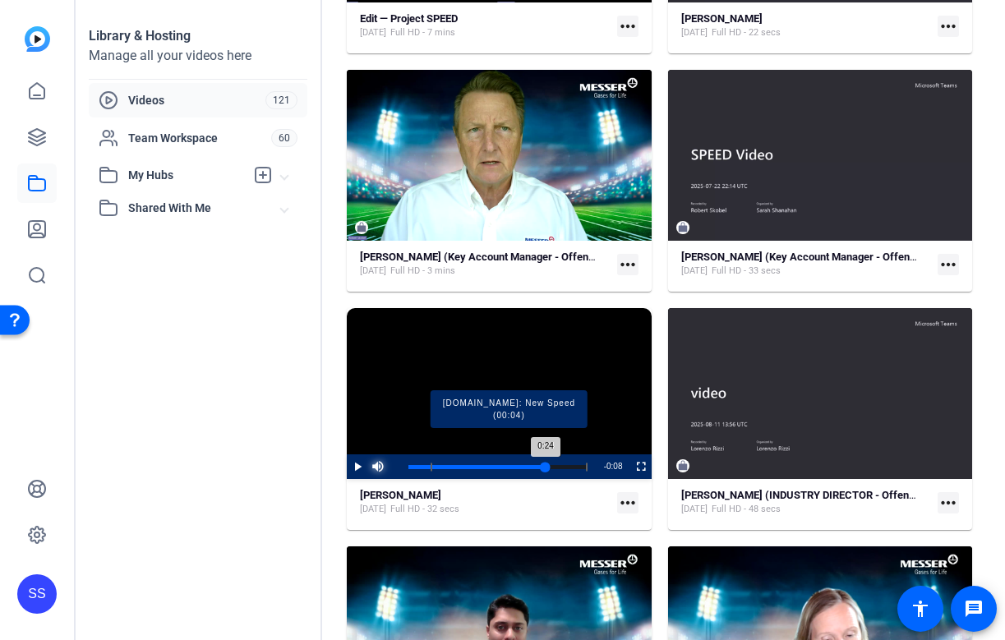
click at [546, 466] on div "Loaded : 100.00% 0:24 0:24 [DOMAIN_NAME]: New Speed (00:04)" at bounding box center [498, 467] width 179 height 4
click at [534, 465] on div "Loaded : 100.00% 0:22 0:22 [DOMAIN_NAME]: New Speed (00:04)" at bounding box center [498, 467] width 179 height 4
click at [525, 463] on div "Loaded : 100.00% 0:21 0:22 [DOMAIN_NAME]: New Speed (00:04)" at bounding box center [498, 467] width 196 height 25
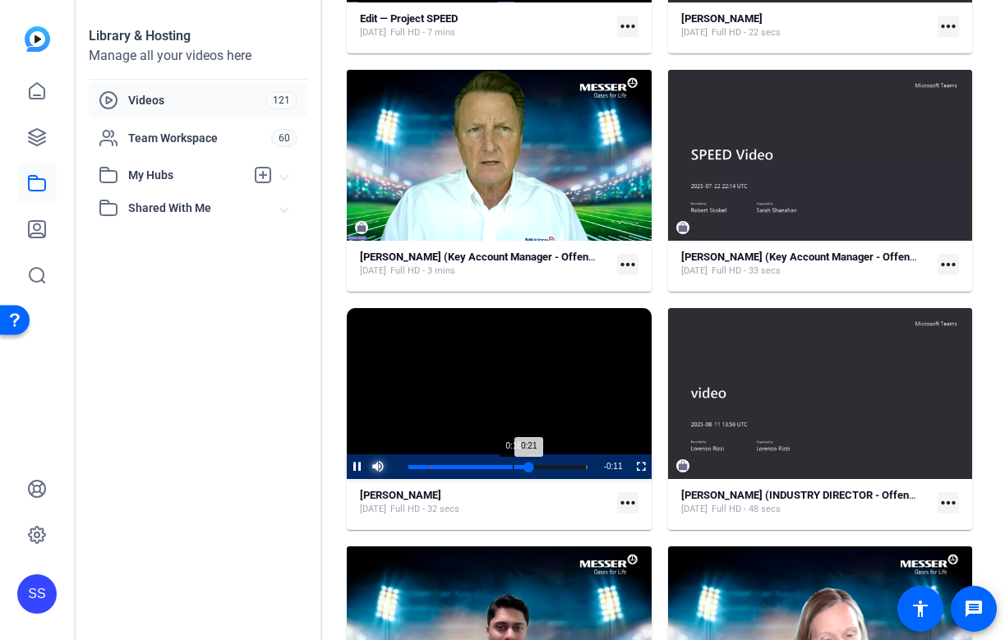
click at [511, 463] on div "Loaded : 100.00% 0:18 0:21 [DOMAIN_NAME]: New Speed (00:04)" at bounding box center [498, 467] width 196 height 25
click at [501, 464] on div "Loaded : 100.00% 0:16 0:16 [DOMAIN_NAME]: New Speed (00:04)" at bounding box center [498, 467] width 196 height 25
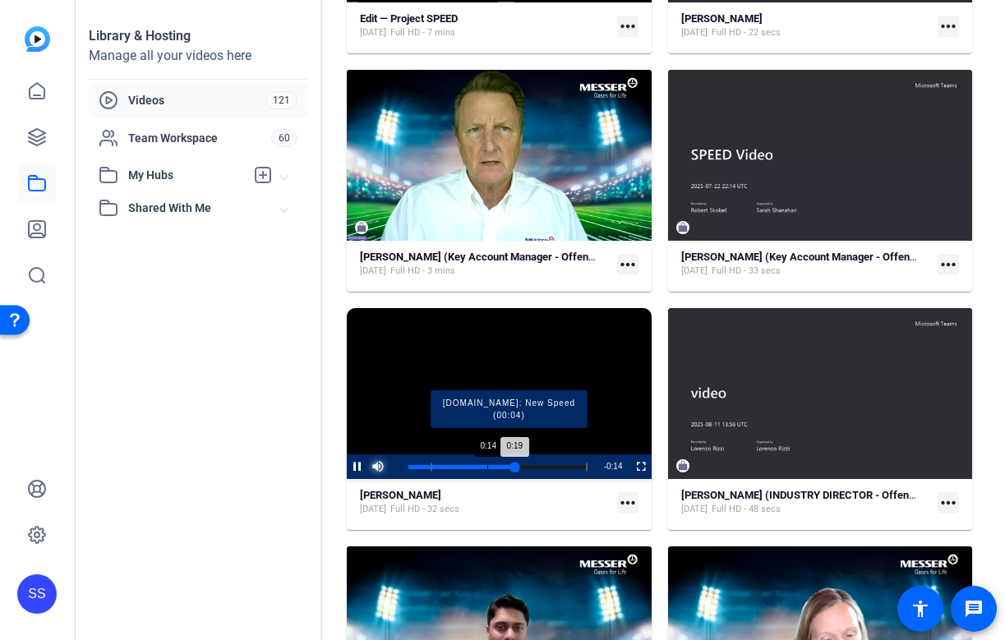
click at [487, 465] on div "Progress Bar" at bounding box center [509, 467] width 157 height 8
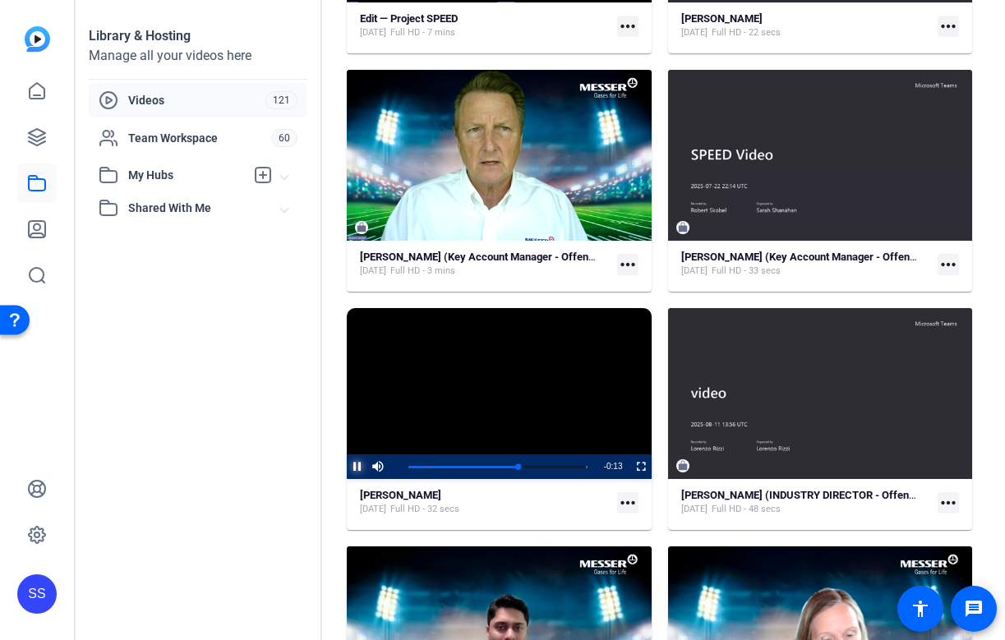
click at [347, 464] on span "Video Player" at bounding box center [347, 467] width 0 height 25
click at [405, 498] on strong "[PERSON_NAME]" at bounding box center [400, 495] width 81 height 12
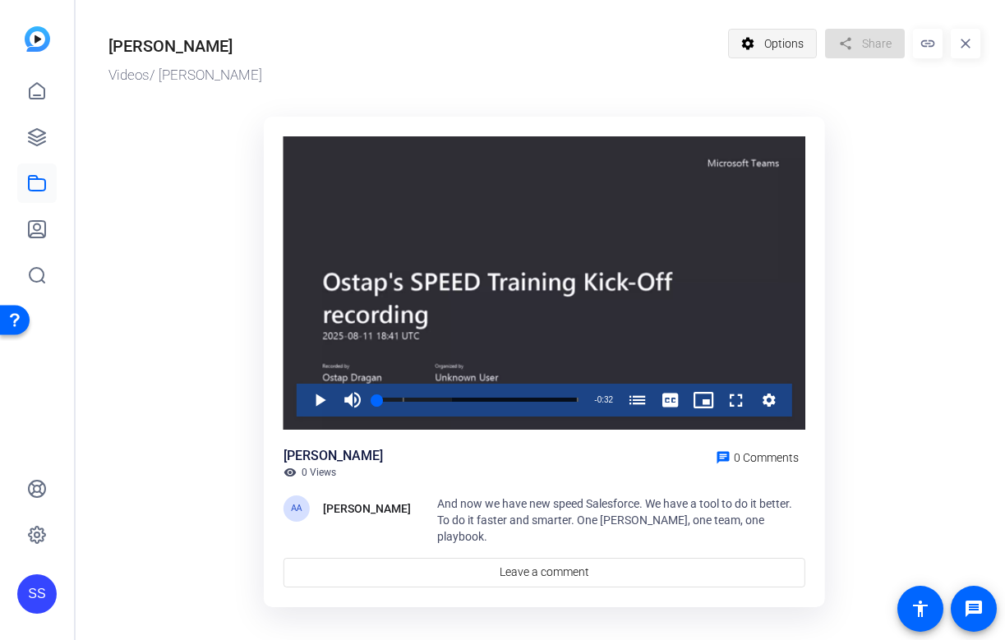
click at [790, 44] on span "Options" at bounding box center [784, 43] width 39 height 31
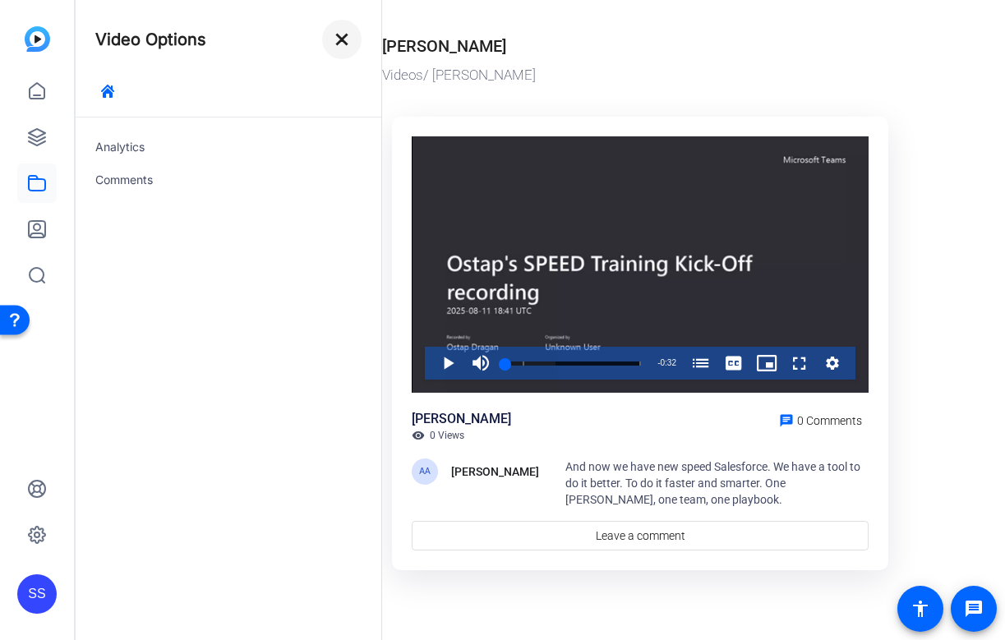
click at [341, 39] on mat-icon "close" at bounding box center [342, 40] width 20 height 20
